Goal: Task Accomplishment & Management: Complete application form

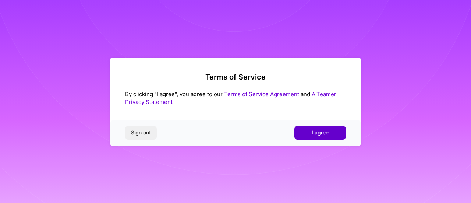
click at [323, 130] on span "I agree" at bounding box center [320, 132] width 17 height 7
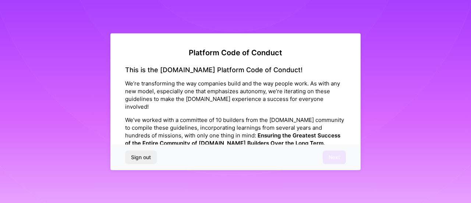
drag, startPoint x: 334, startPoint y: 159, endPoint x: 359, endPoint y: 53, distance: 108.8
click at [359, 53] on div "Platform Code of Conduct This is the [DOMAIN_NAME] Platform Code of Conduct! We…" at bounding box center [235, 101] width 250 height 137
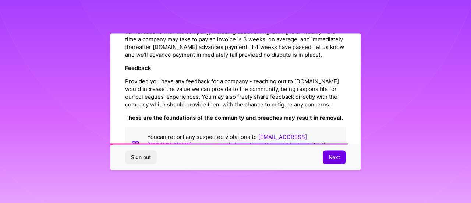
scroll to position [906, 0]
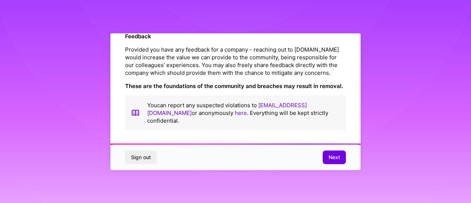
click at [276, 137] on div "Platform Code of Conduct This is the [DOMAIN_NAME] Platform Code of Conduct! We…" at bounding box center [235, 101] width 250 height 137
click at [331, 155] on span "Next" at bounding box center [334, 156] width 11 height 7
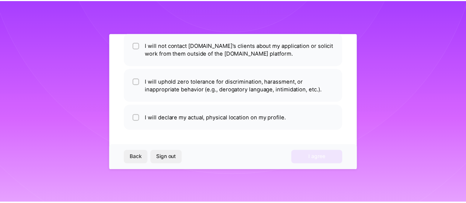
scroll to position [62, 0]
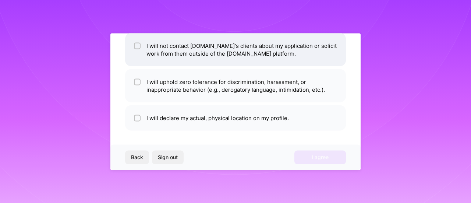
click at [272, 53] on li "I will not contact [DOMAIN_NAME]'s clients about my application or solicit work…" at bounding box center [235, 49] width 221 height 33
checkbox input "true"
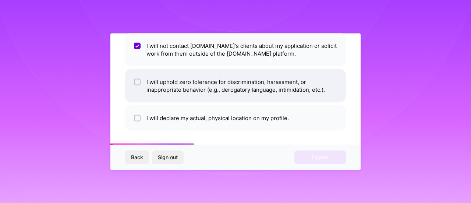
click at [261, 81] on li "I will uphold zero tolerance for discrimination, harassment, or inappropriate b…" at bounding box center [235, 85] width 221 height 33
checkbox input "true"
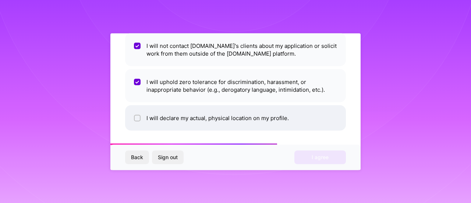
click at [244, 113] on li "I will declare my actual, physical location on my profile." at bounding box center [235, 117] width 221 height 25
checkbox input "true"
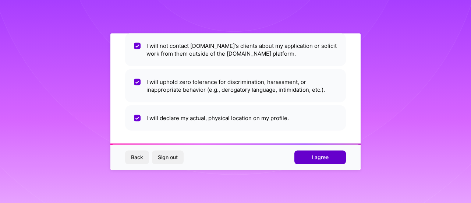
click at [313, 159] on span "I agree" at bounding box center [320, 156] width 17 height 7
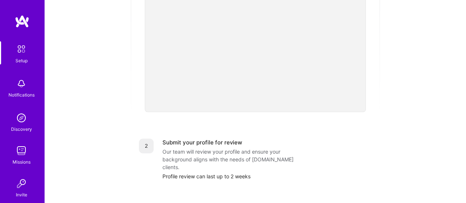
scroll to position [200, 0]
click at [213, 173] on div "Profile review can last up to 2 weeks" at bounding box center [266, 177] width 209 height 8
click at [396, 155] on div "Getting started as an [DOMAIN_NAME] Builder Complete the steps below to request…" at bounding box center [254, 88] width 403 height 564
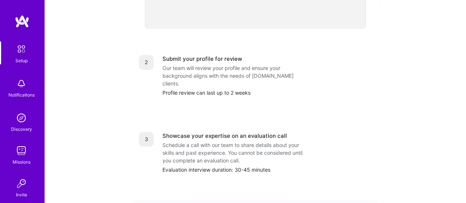
scroll to position [356, 0]
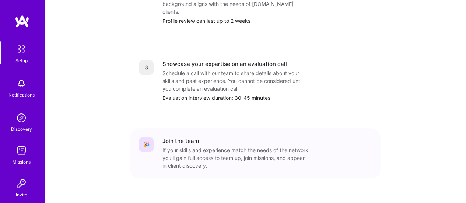
click at [155, 137] on div "🎉 Join the team If your skills and experience match the needs of the network, y…" at bounding box center [255, 153] width 233 height 32
click at [200, 148] on div "If your skills and experience match the needs of the network, you’ll gain full …" at bounding box center [235, 157] width 147 height 23
